Goal: Find specific page/section: Find specific page/section

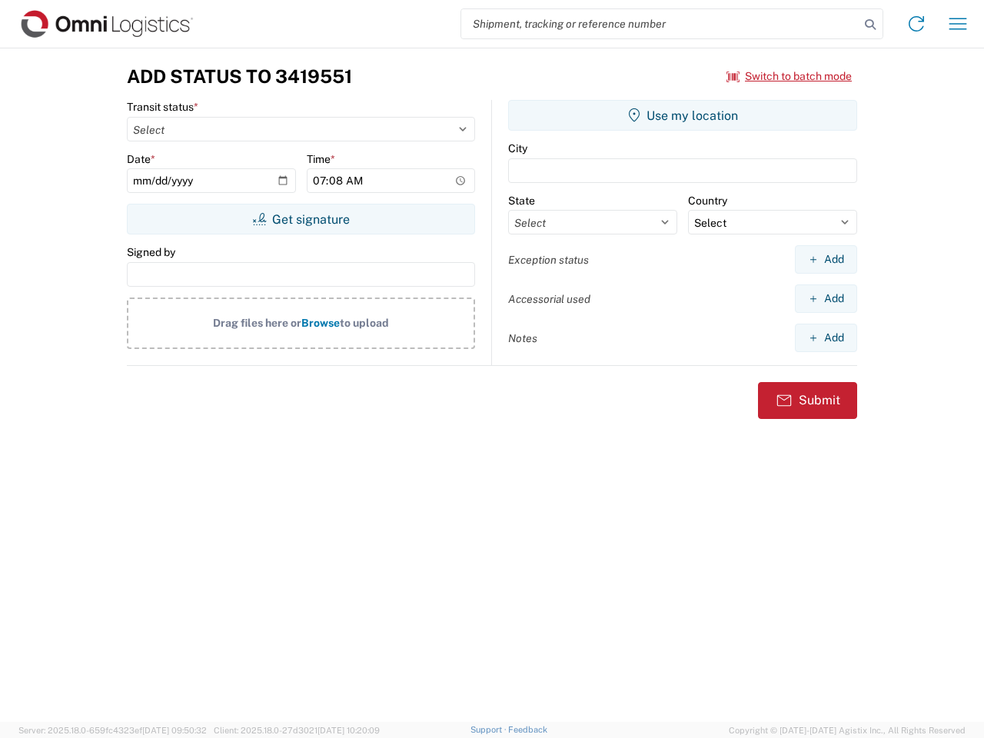
click at [660, 24] on input "search" at bounding box center [660, 23] width 398 height 29
click at [870, 25] on icon at bounding box center [870, 25] width 22 height 22
click at [916, 24] on icon at bounding box center [916, 24] width 25 height 25
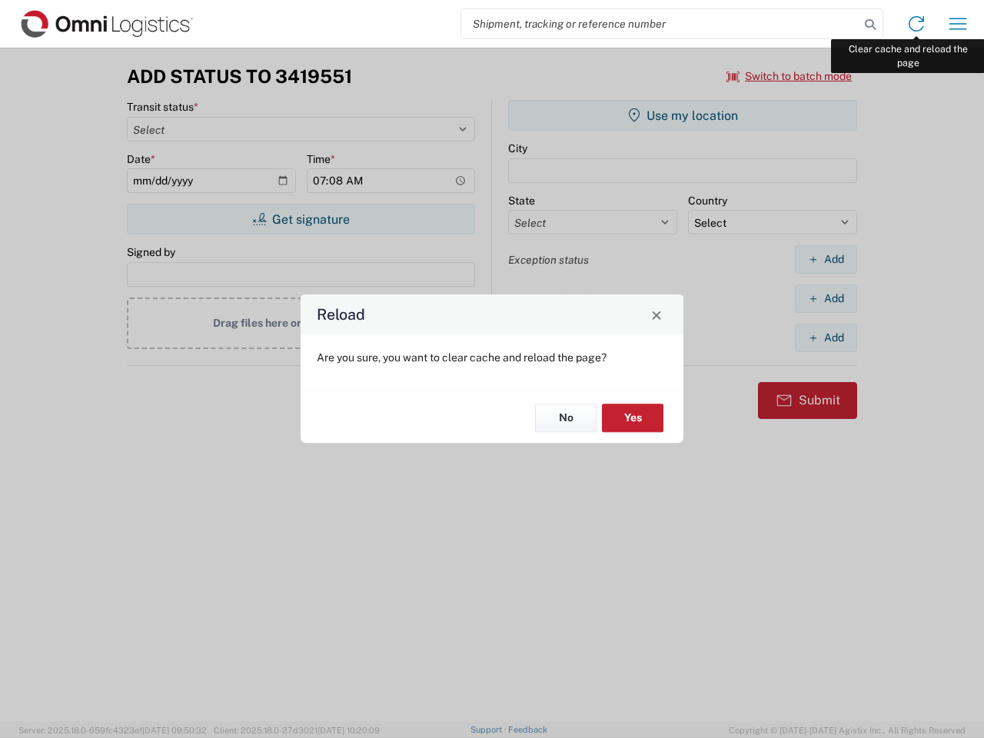
click at [957, 24] on div "Reload Are you sure, you want to clear cache and reload the page? No Yes" at bounding box center [492, 369] width 984 height 738
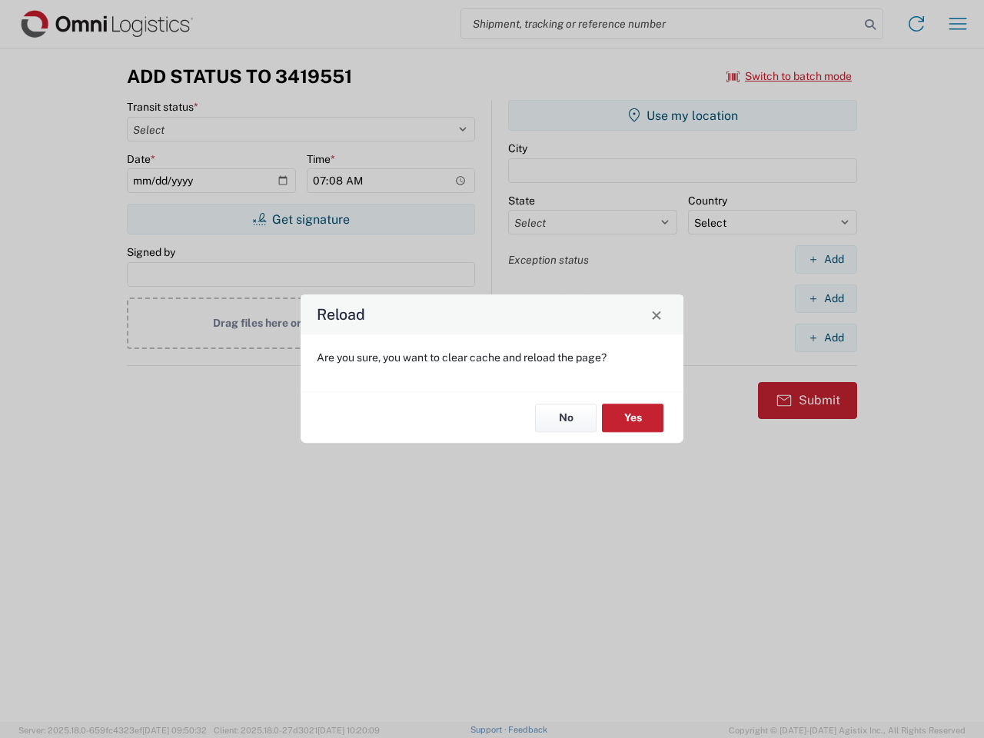
click at [789, 76] on div "Reload Are you sure, you want to clear cache and reload the page? No Yes" at bounding box center [492, 369] width 984 height 738
click at [300, 219] on div "Reload Are you sure, you want to clear cache and reload the page? No Yes" at bounding box center [492, 369] width 984 height 738
click at [682, 115] on div "Reload Are you sure, you want to clear cache and reload the page? No Yes" at bounding box center [492, 369] width 984 height 738
click at [825, 259] on div "Reload Are you sure, you want to clear cache and reload the page? No Yes" at bounding box center [492, 369] width 984 height 738
click at [825, 298] on div "Reload Are you sure, you want to clear cache and reload the page? No Yes" at bounding box center [492, 369] width 984 height 738
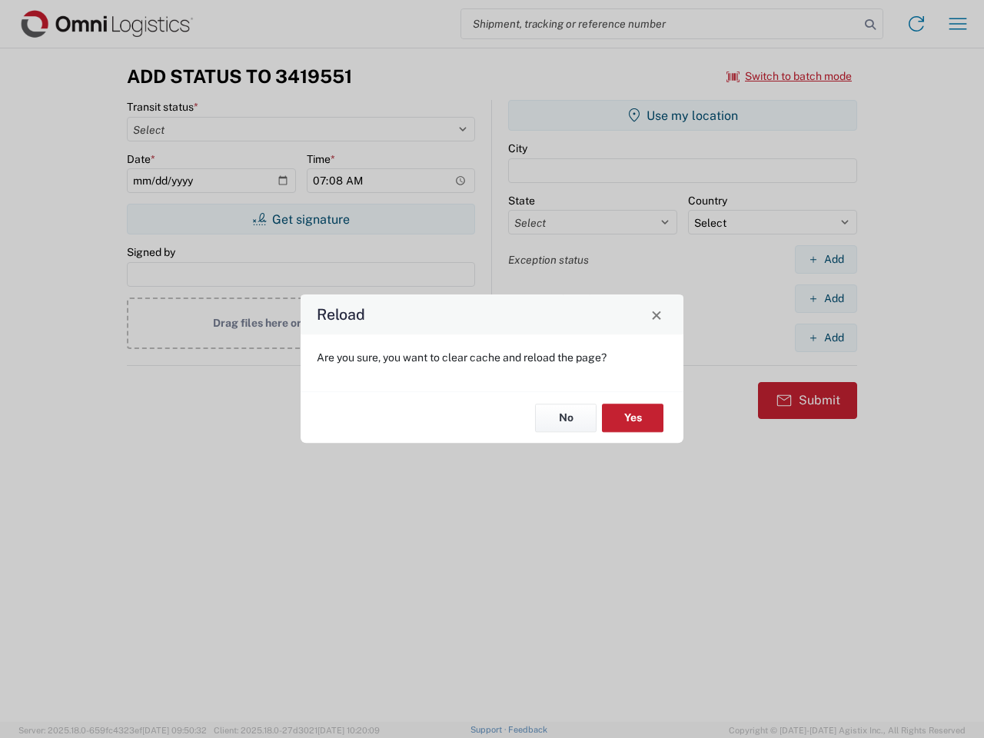
click at [825, 337] on div "Reload Are you sure, you want to clear cache and reload the page? No Yes" at bounding box center [492, 369] width 984 height 738
